Goal: Communication & Community: Answer question/provide support

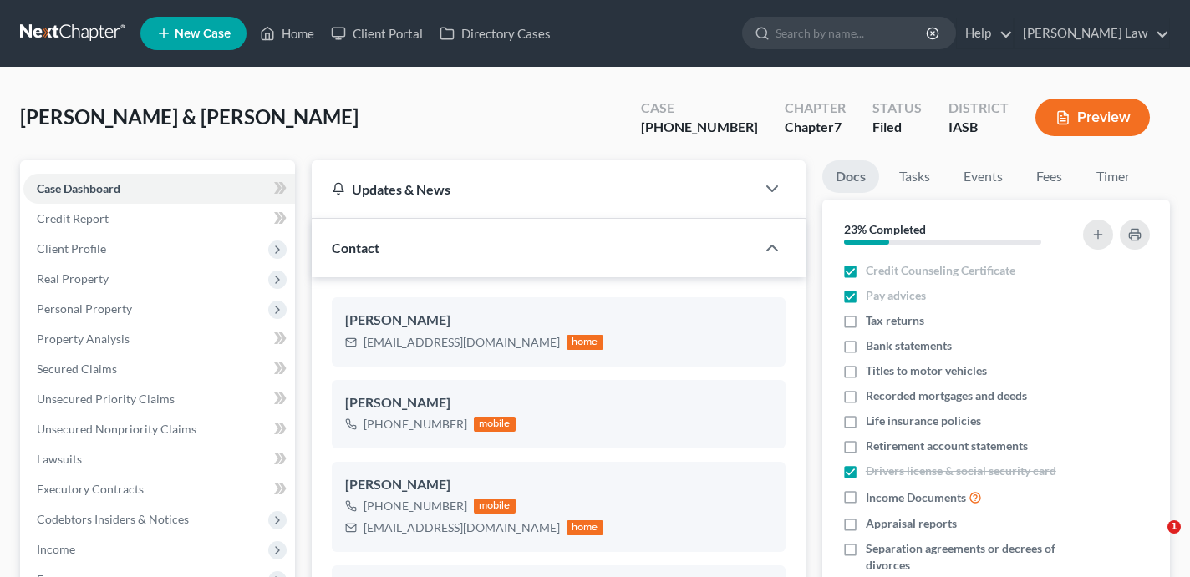
select select "0"
click at [295, 38] on link "Home" at bounding box center [287, 33] width 71 height 30
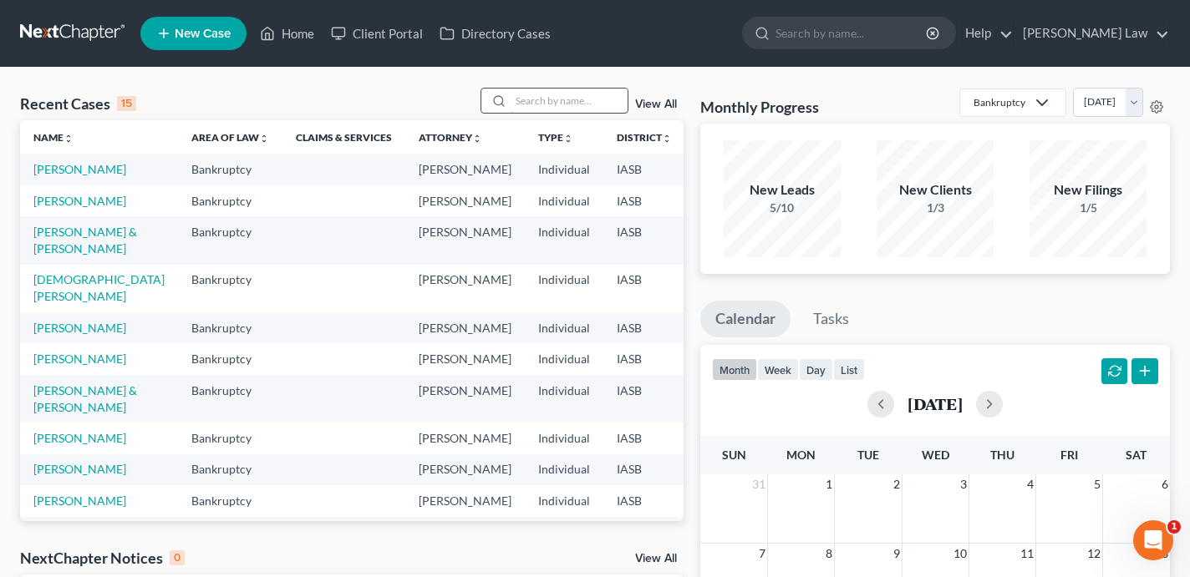
click at [550, 104] on input "search" at bounding box center [569, 101] width 117 height 24
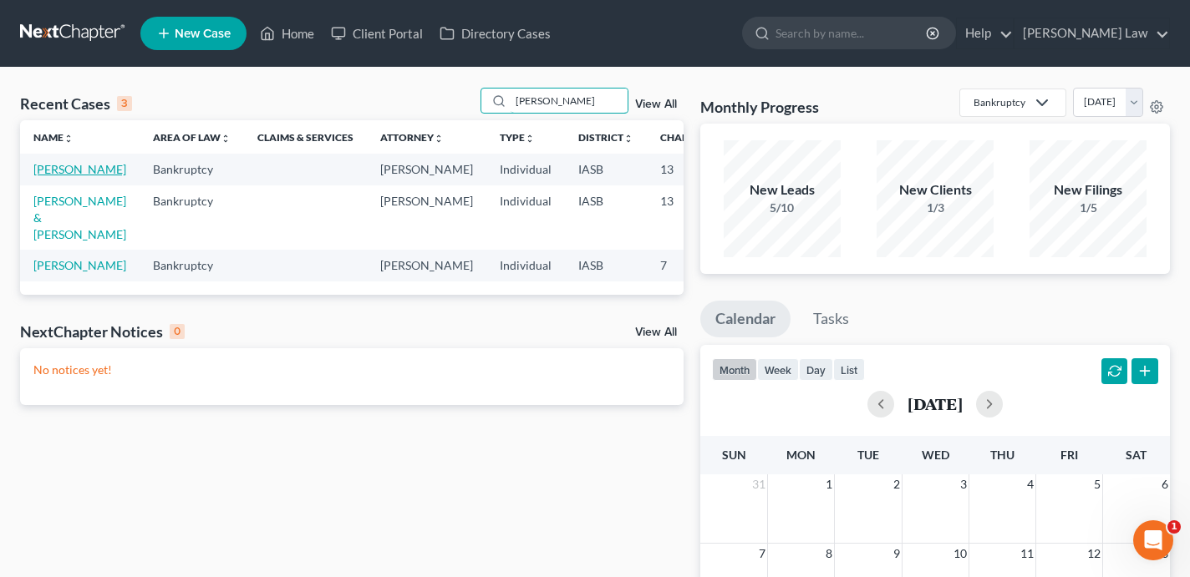
type input "[PERSON_NAME]"
click at [43, 176] on link "[PERSON_NAME]" at bounding box center [79, 169] width 93 height 14
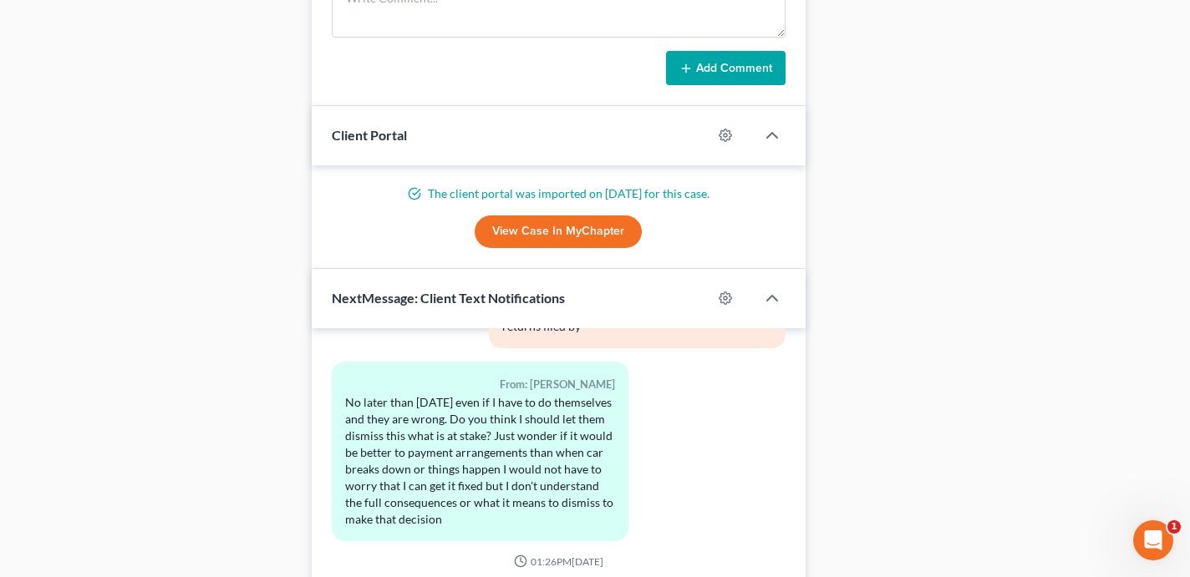
scroll to position [1421, 0]
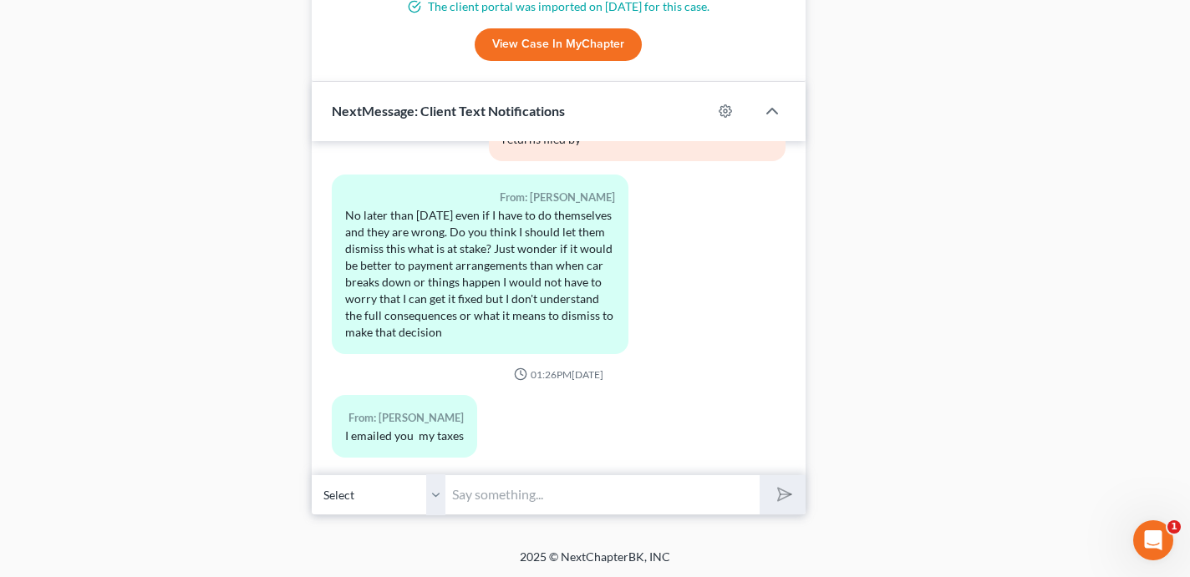
click at [503, 492] on input "text" at bounding box center [602, 495] width 314 height 41
paste input "$1,086.62"
click at [456, 493] on input "$1,086.62" at bounding box center [602, 495] width 314 height 41
type input "[PERSON_NAME] are you willing to pay your past due Plan amount of $1,086.62"
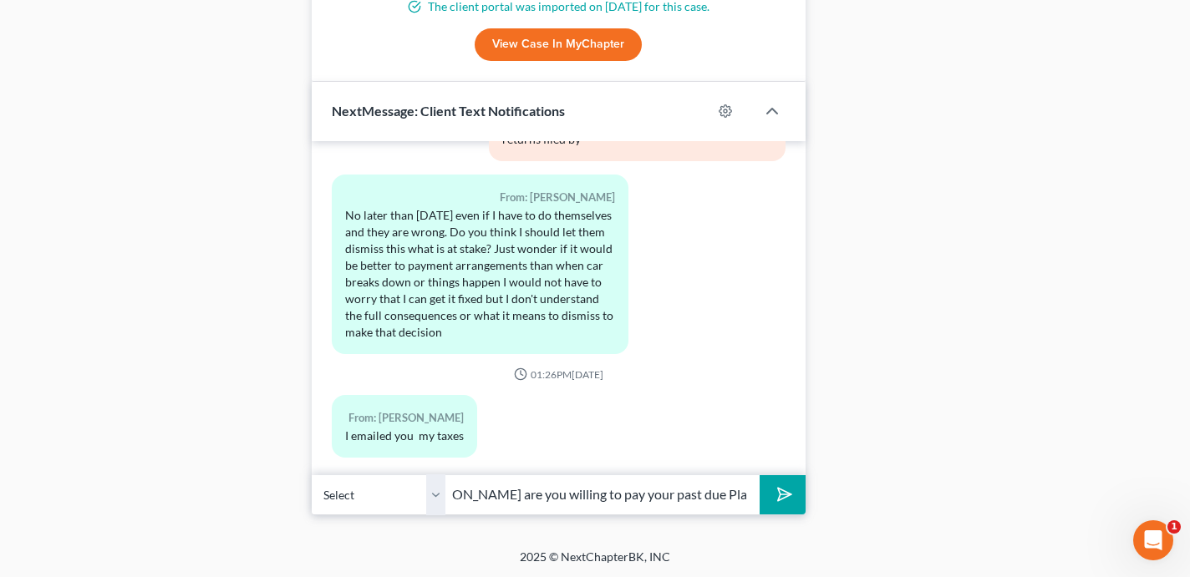
click at [760, 475] on button "submit" at bounding box center [783, 494] width 46 height 39
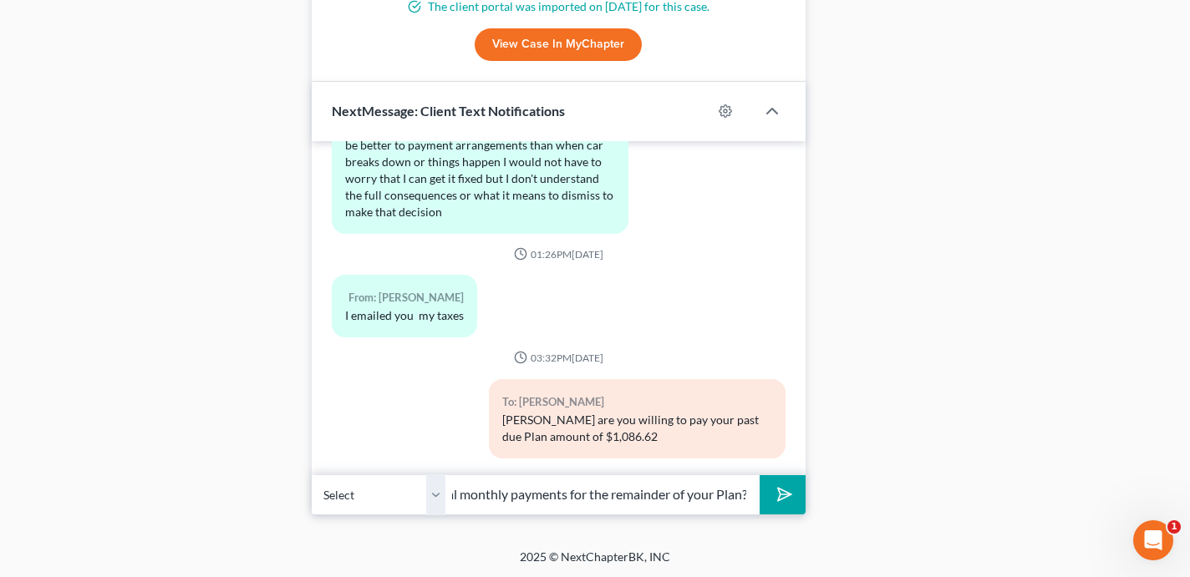
scroll to position [0, 155]
type input "broken down to additional monthly payments for the remainder of your Plan?"
click at [760, 475] on button "submit" at bounding box center [783, 494] width 46 height 39
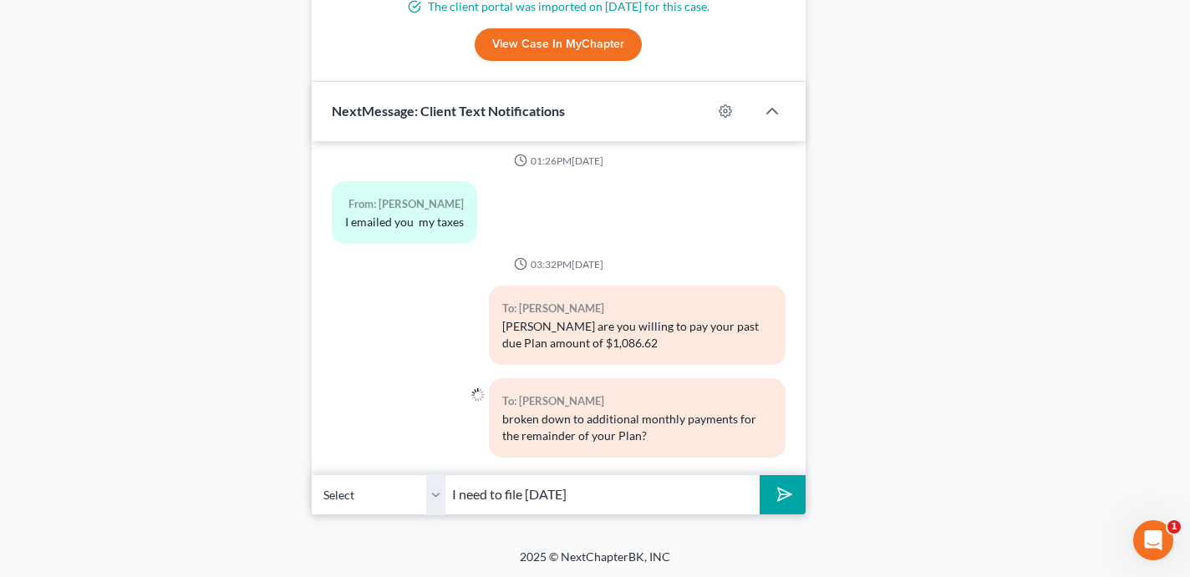
type input "I need to file [DATE]"
click at [760, 475] on button "submit" at bounding box center [783, 494] width 46 height 39
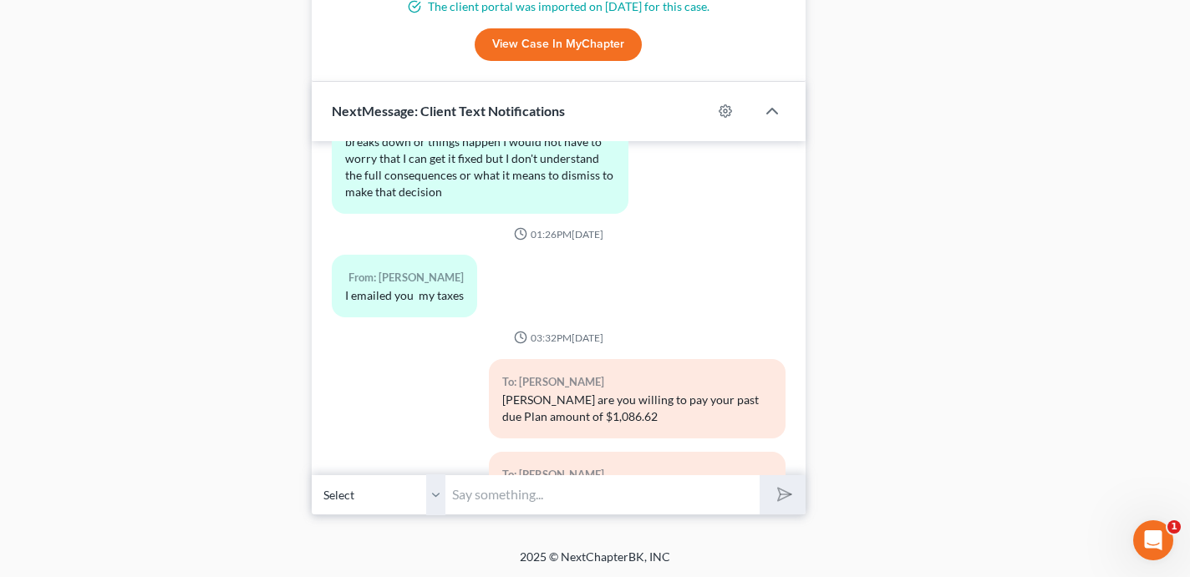
scroll to position [3895, 0]
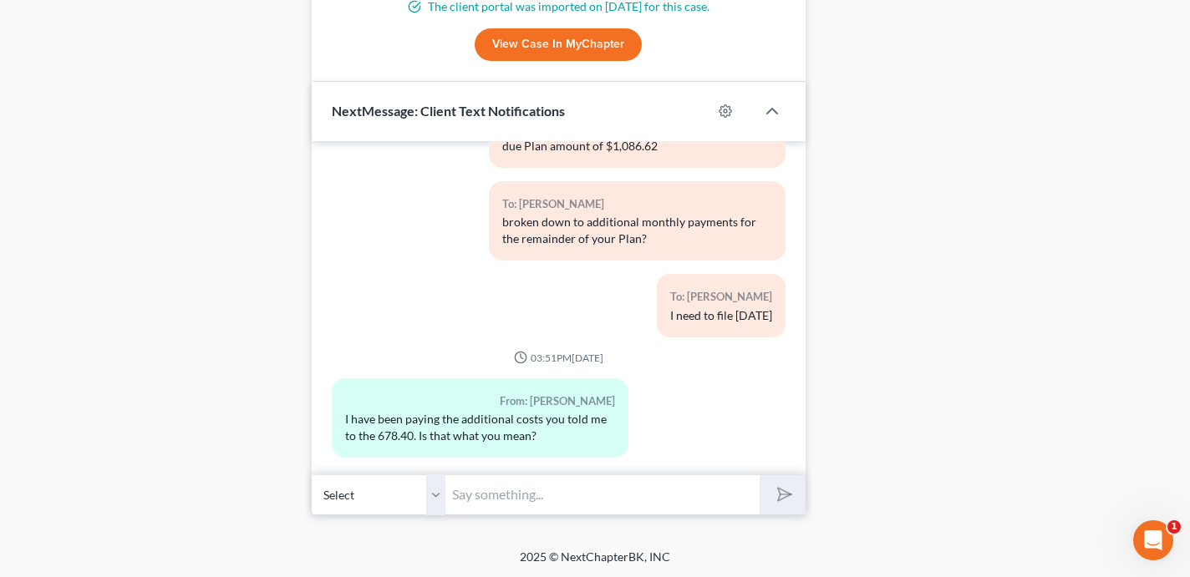
click at [495, 491] on input "text" at bounding box center [602, 495] width 314 height 41
paste input "1,086.62"
type input "You are past due 1,086.62"
click at [800, 498] on button "submit" at bounding box center [783, 494] width 46 height 39
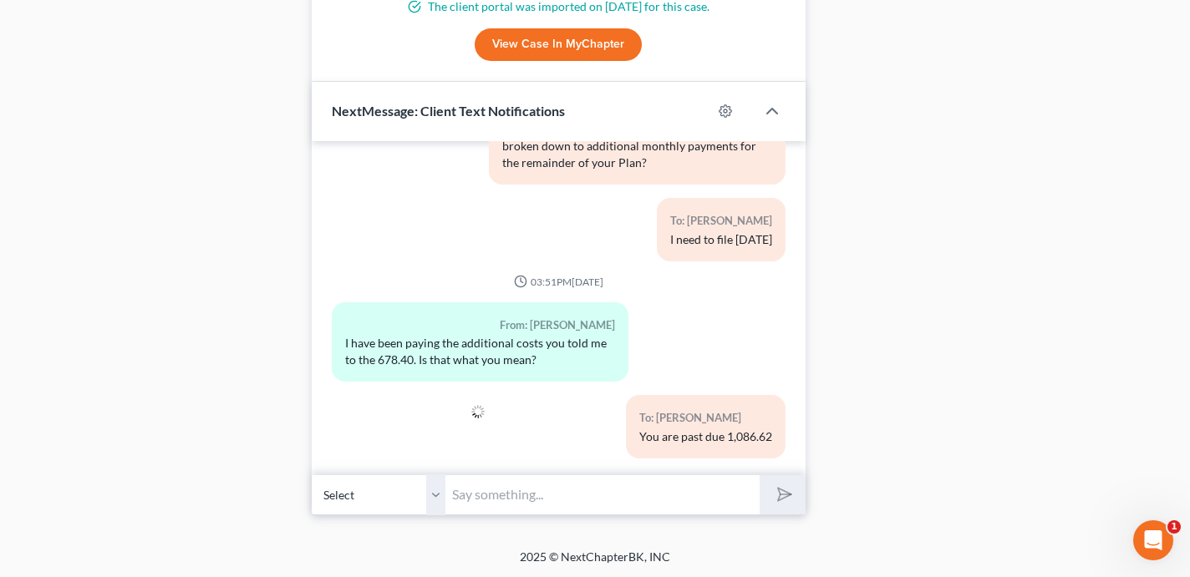
click at [584, 502] on input "text" at bounding box center [602, 495] width 314 height 41
click at [760, 475] on button "submit" at bounding box center [783, 494] width 46 height 39
type input "This amount needs to be made up over the remainder of your Plan"
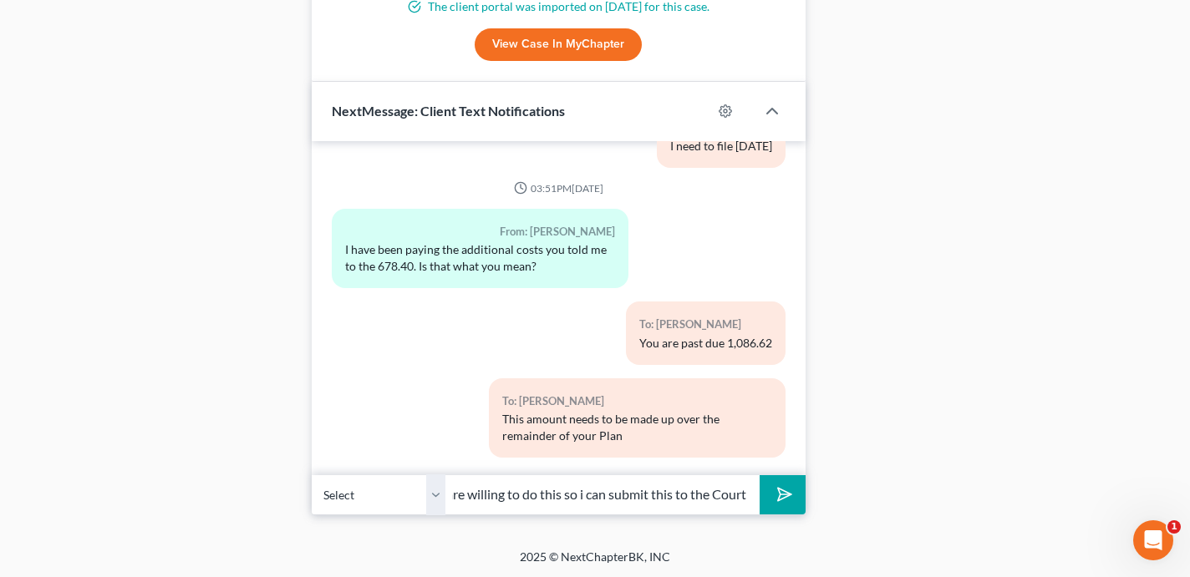
scroll to position [0, 163]
type input "I want to confirm that you are willing to do this so i can submit this to the C…"
click at [760, 475] on button "submit" at bounding box center [783, 494] width 46 height 39
